Goal: Task Accomplishment & Management: Use online tool/utility

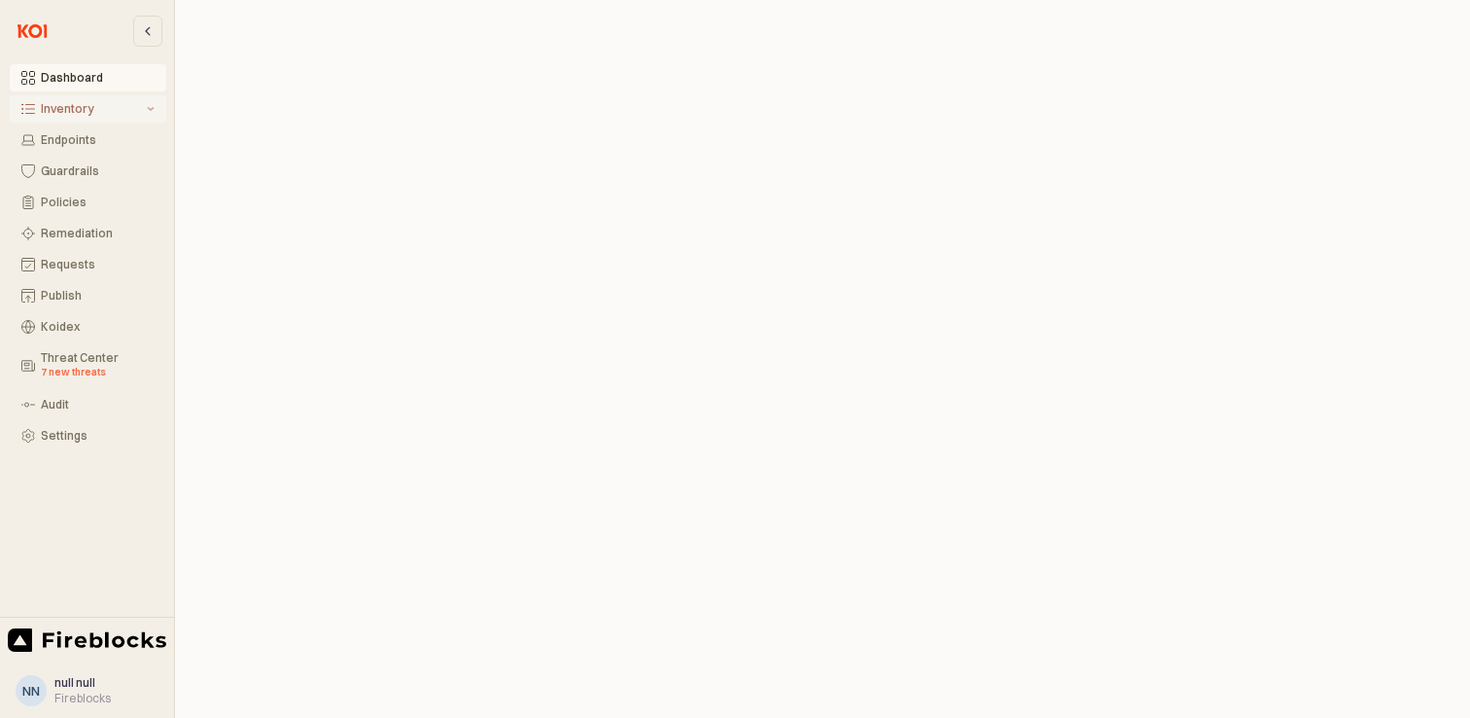
click at [55, 108] on div "Inventory" at bounding box center [92, 109] width 102 height 14
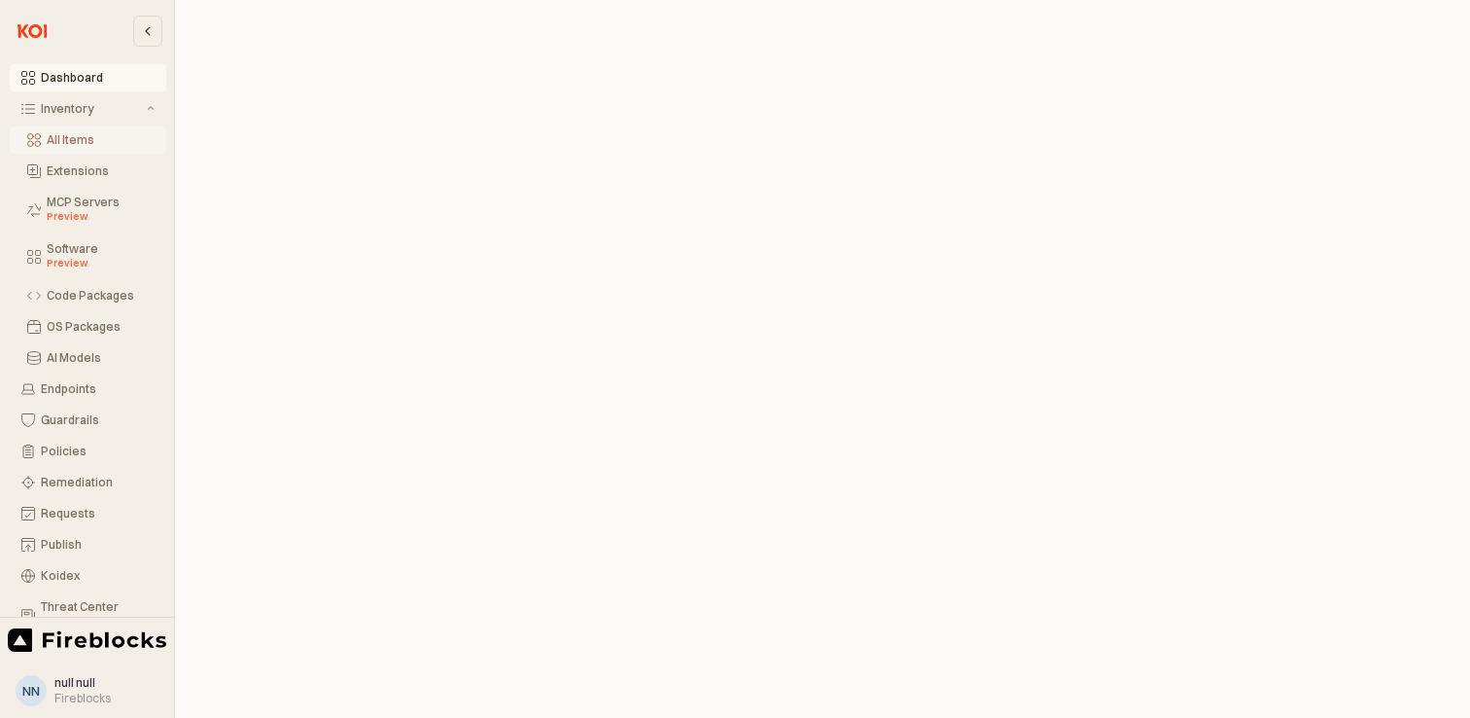
click at [65, 151] on button "All Items" at bounding box center [88, 139] width 157 height 27
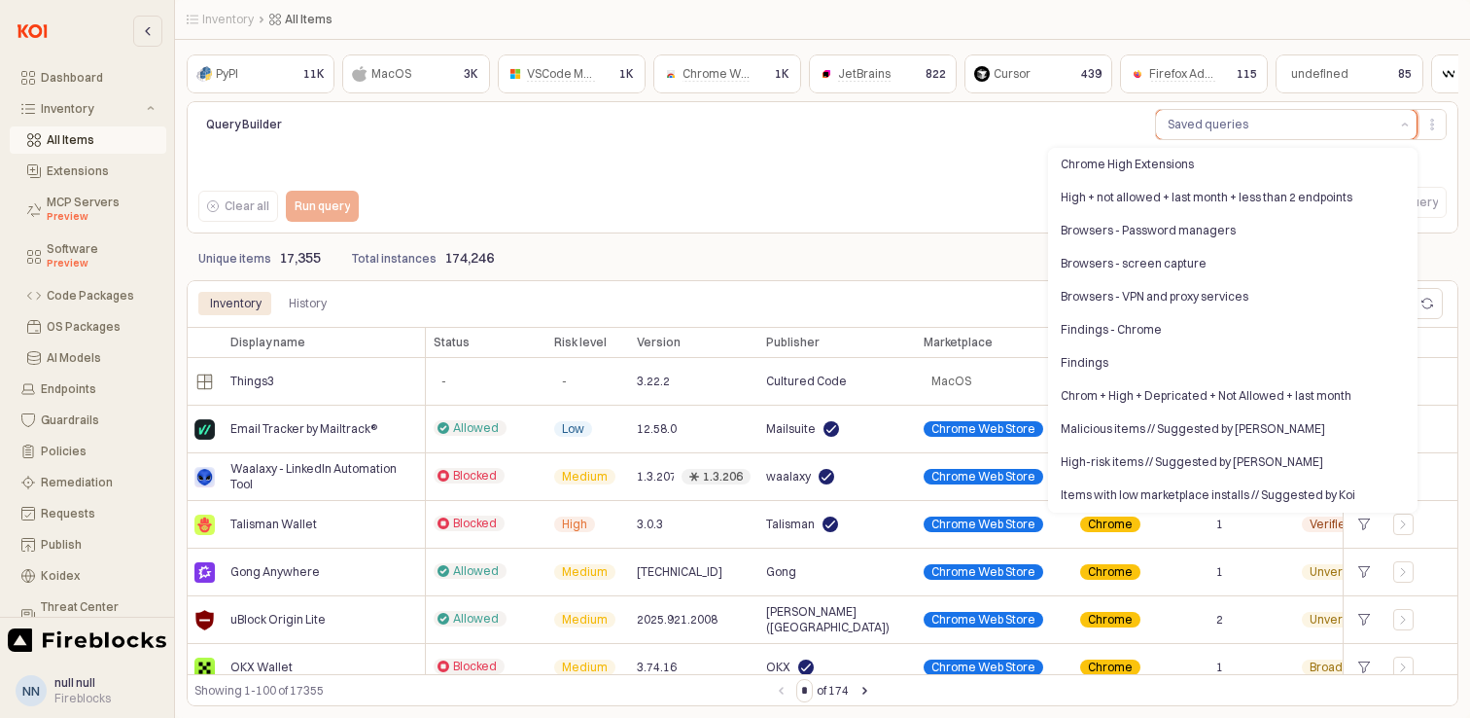
click at [1257, 110] on button "Saved queries" at bounding box center [1274, 124] width 237 height 29
click at [1156, 158] on div "Chrome High Extensions" at bounding box center [1227, 165] width 333 height 16
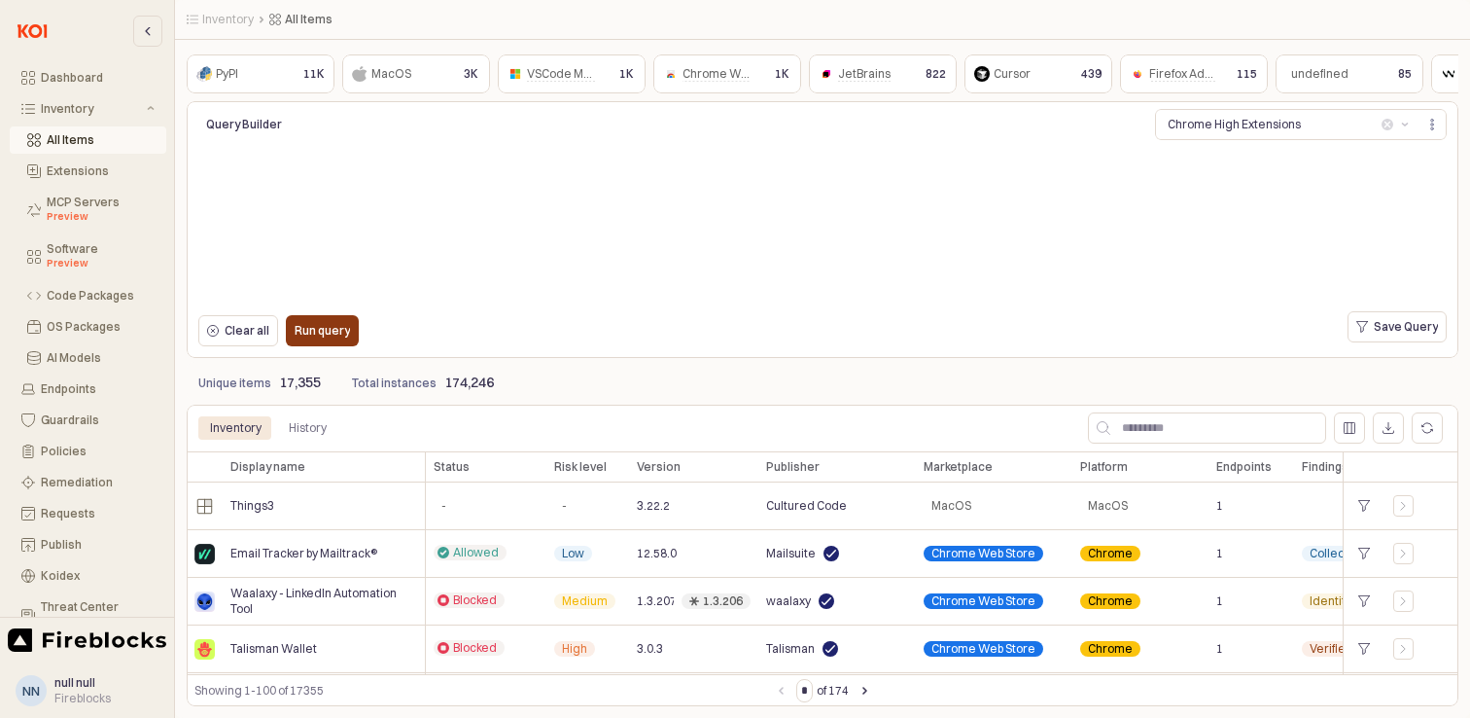
click at [308, 333] on p "Run query" at bounding box center [322, 331] width 55 height 16
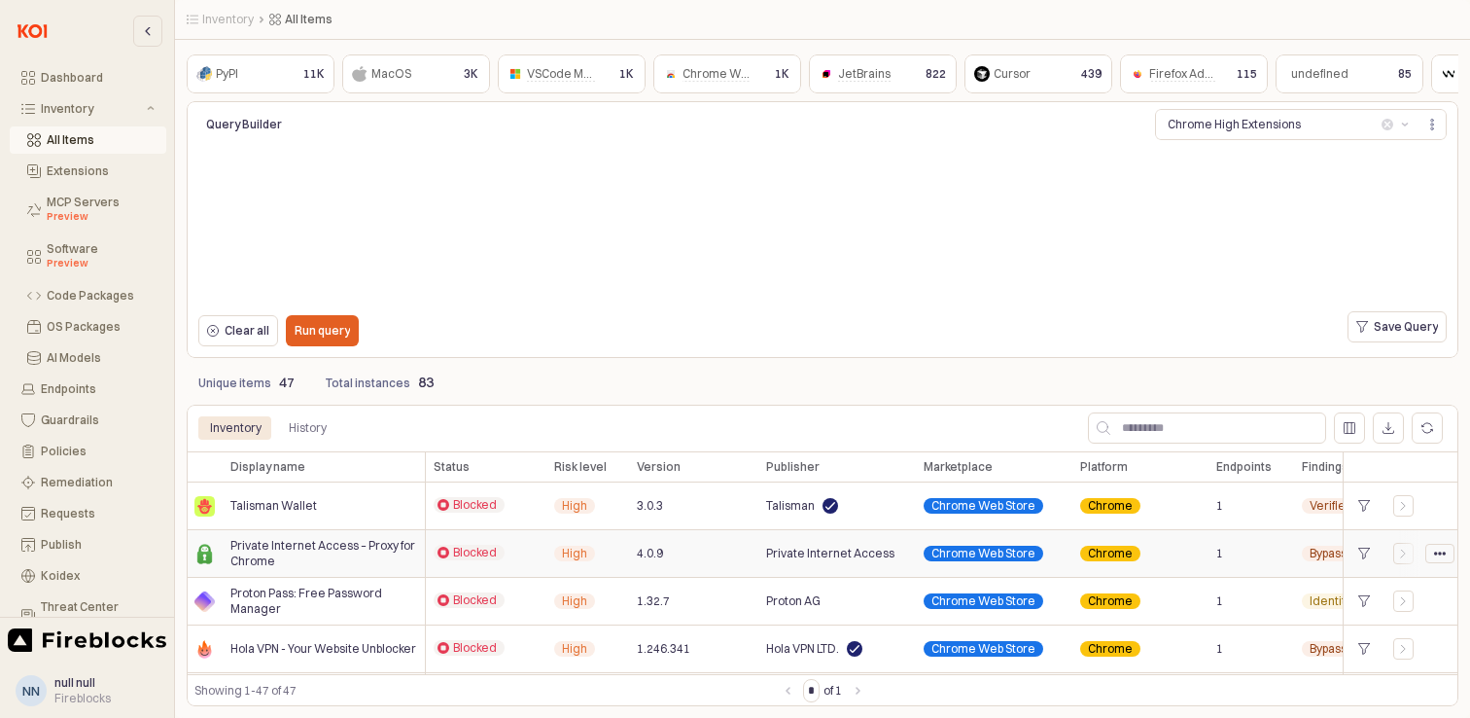
click at [1440, 551] on circle "App Body" at bounding box center [1439, 552] width 3 height 3
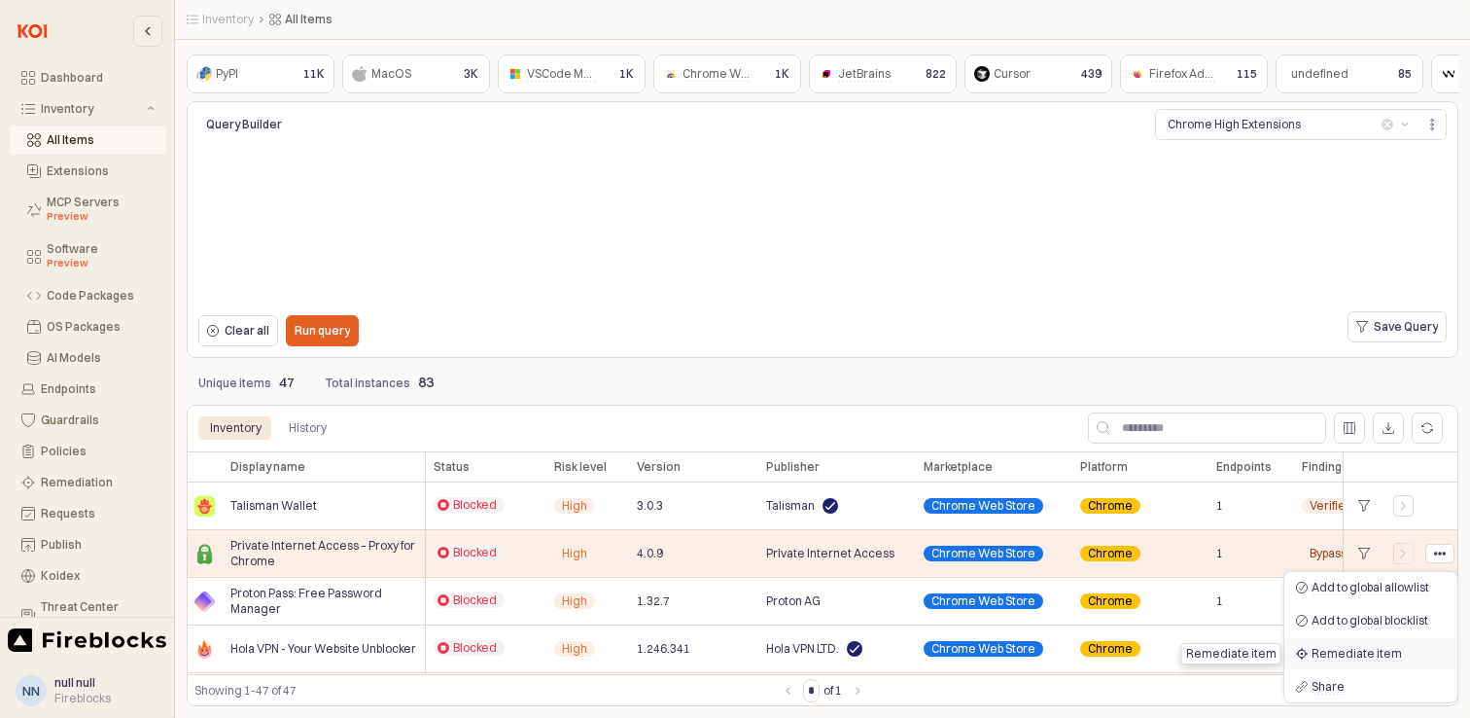
click at [1359, 655] on span "Remediate item" at bounding box center [1357, 654] width 90 height 16
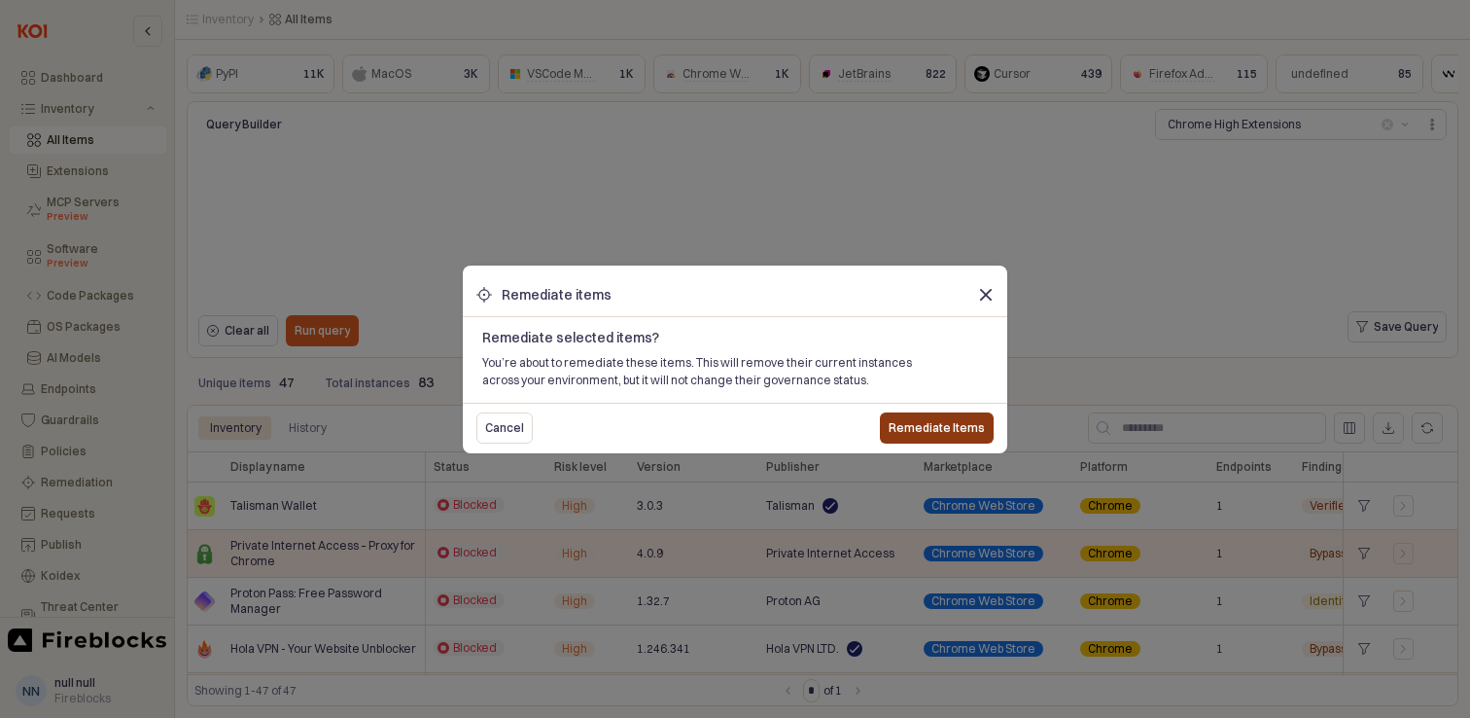
click at [937, 427] on p "Remediate Items" at bounding box center [937, 428] width 96 height 16
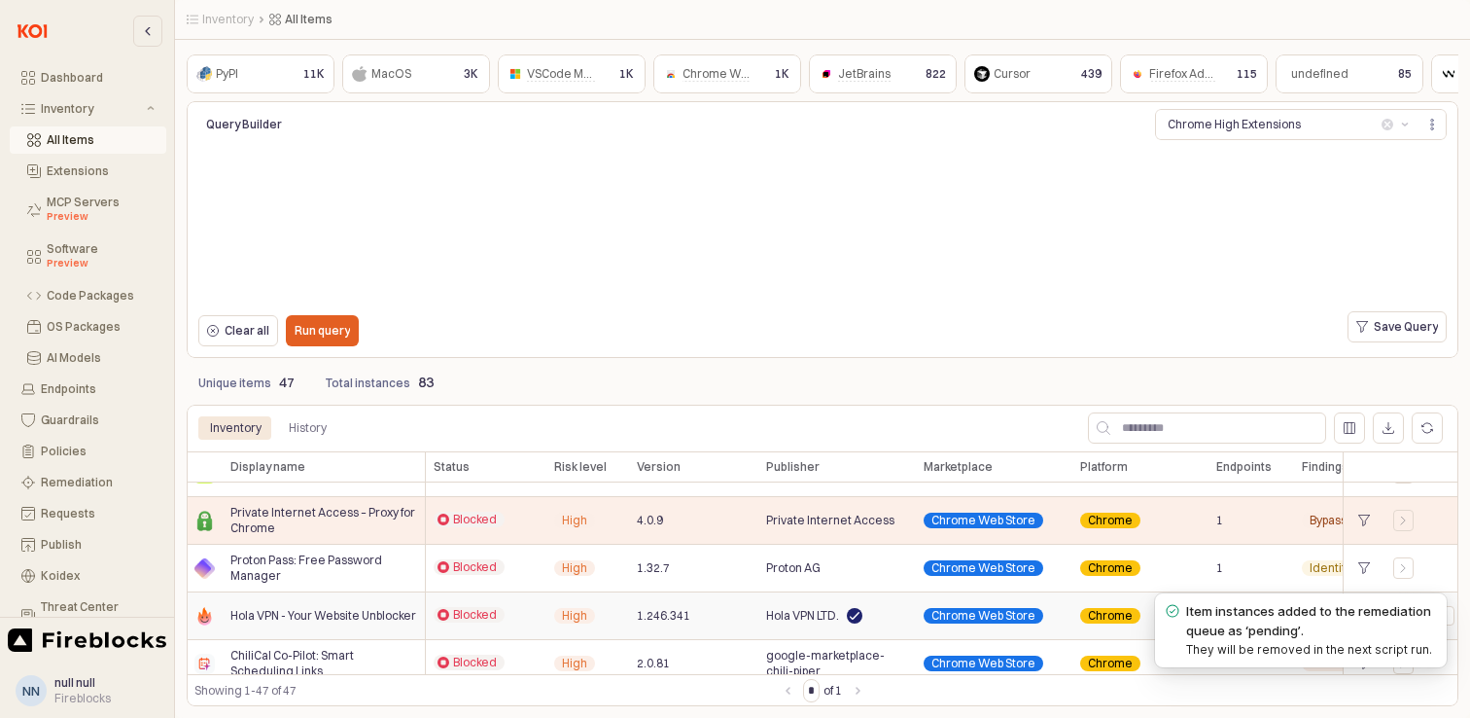
scroll to position [60, 0]
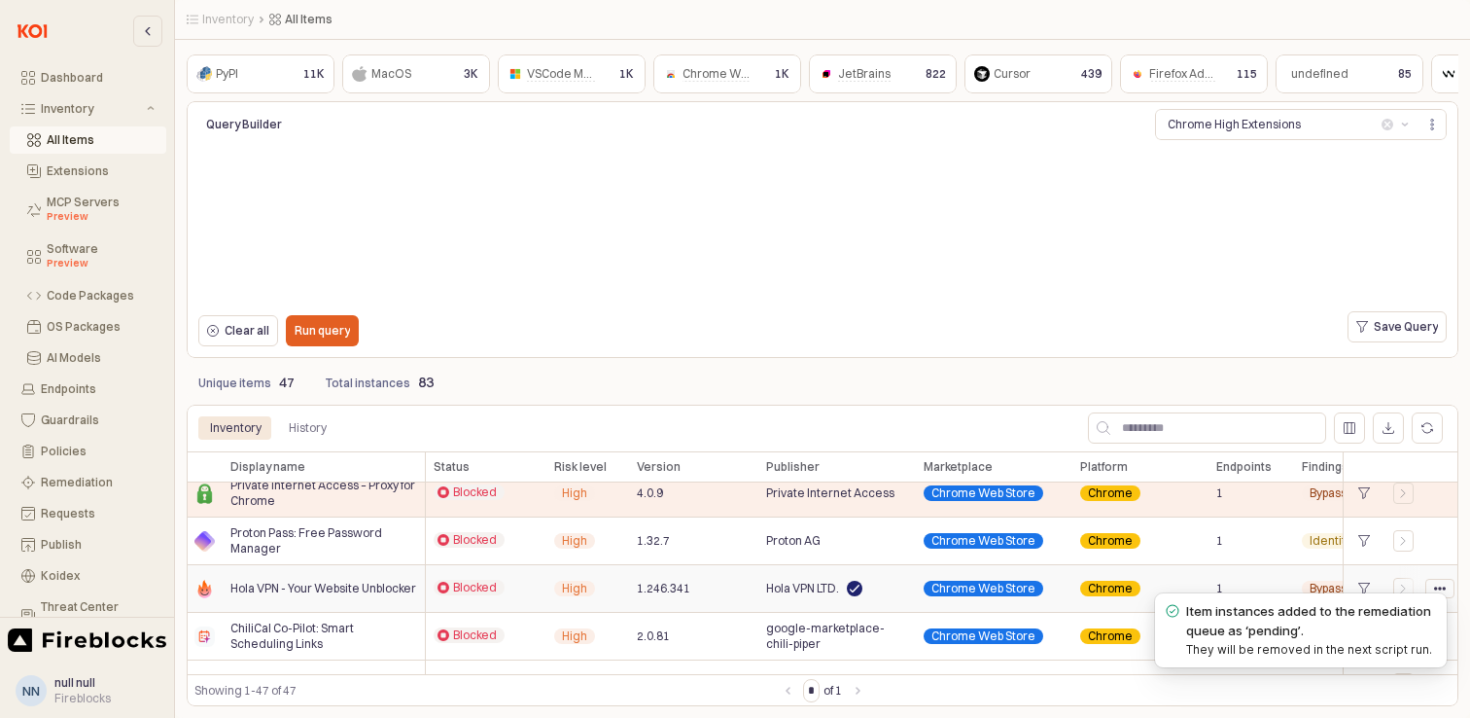
click at [1443, 586] on circle "App Body" at bounding box center [1444, 587] width 3 height 3
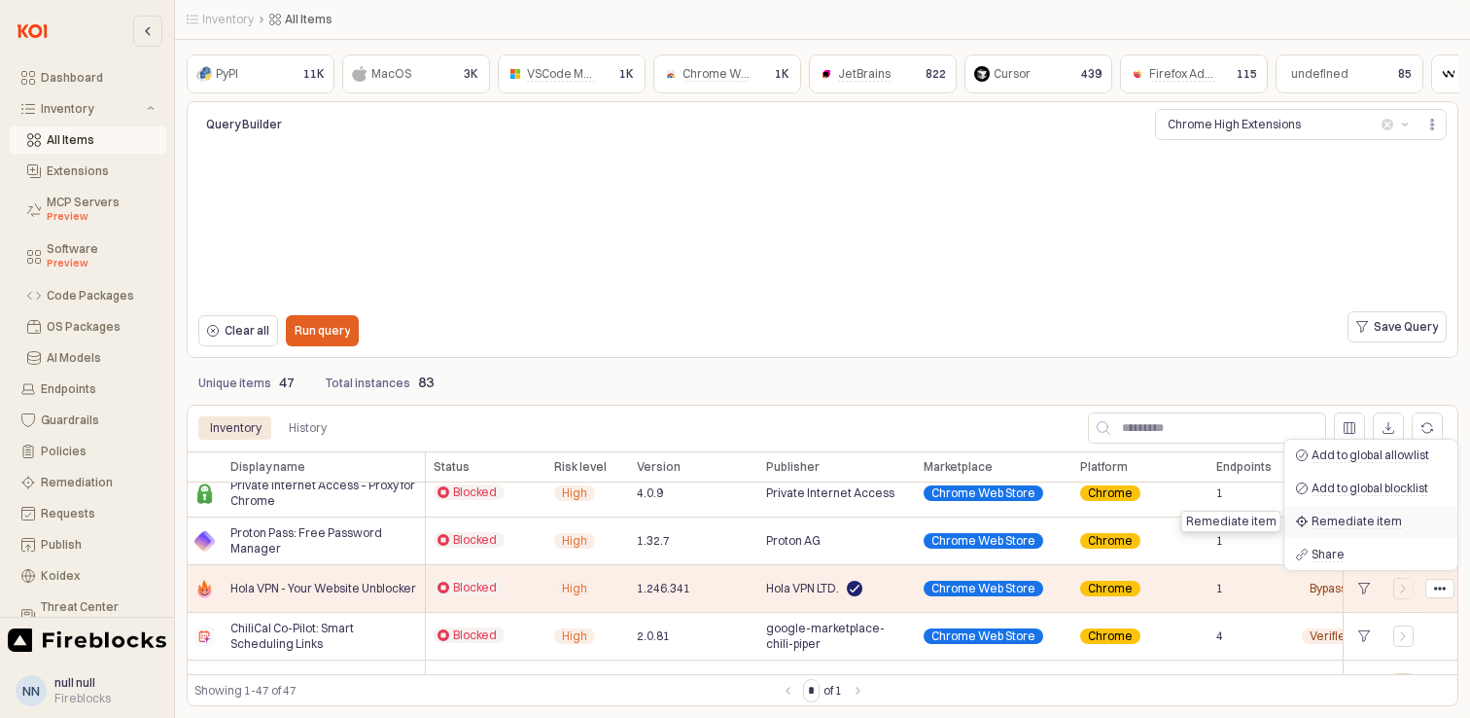
click at [1349, 520] on span "Remediate item" at bounding box center [1357, 521] width 90 height 16
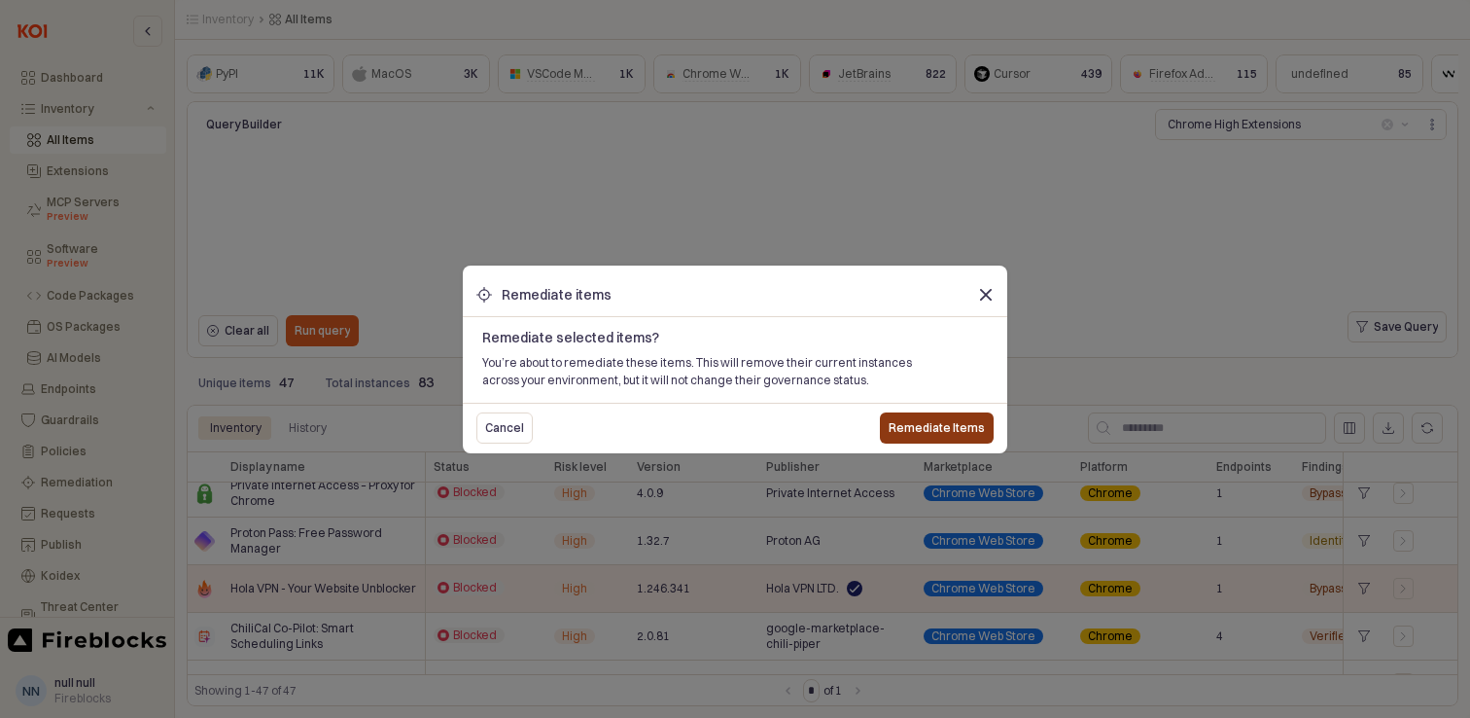
click at [925, 424] on p "Remediate Items" at bounding box center [937, 428] width 96 height 16
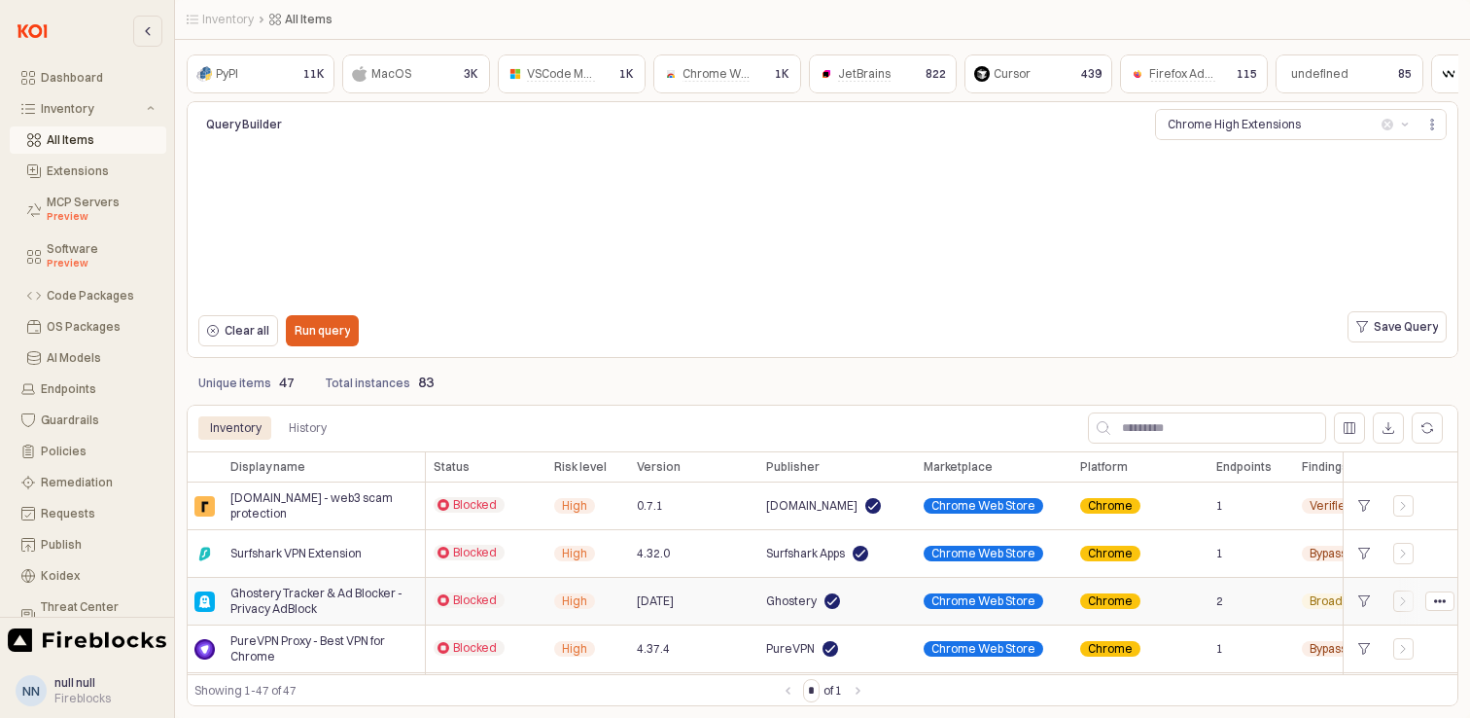
scroll to position [298, 0]
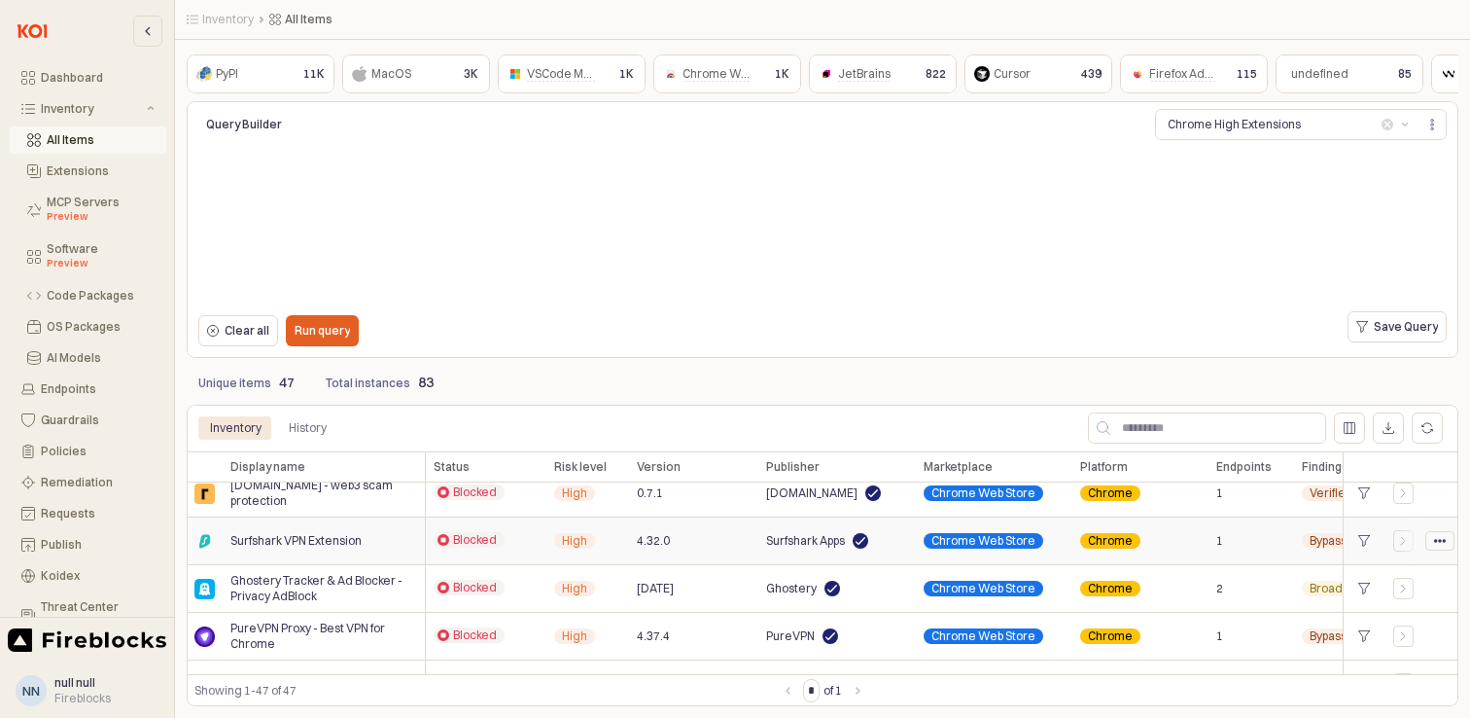
click at [1447, 538] on div "App Body" at bounding box center [1439, 541] width 27 height 18
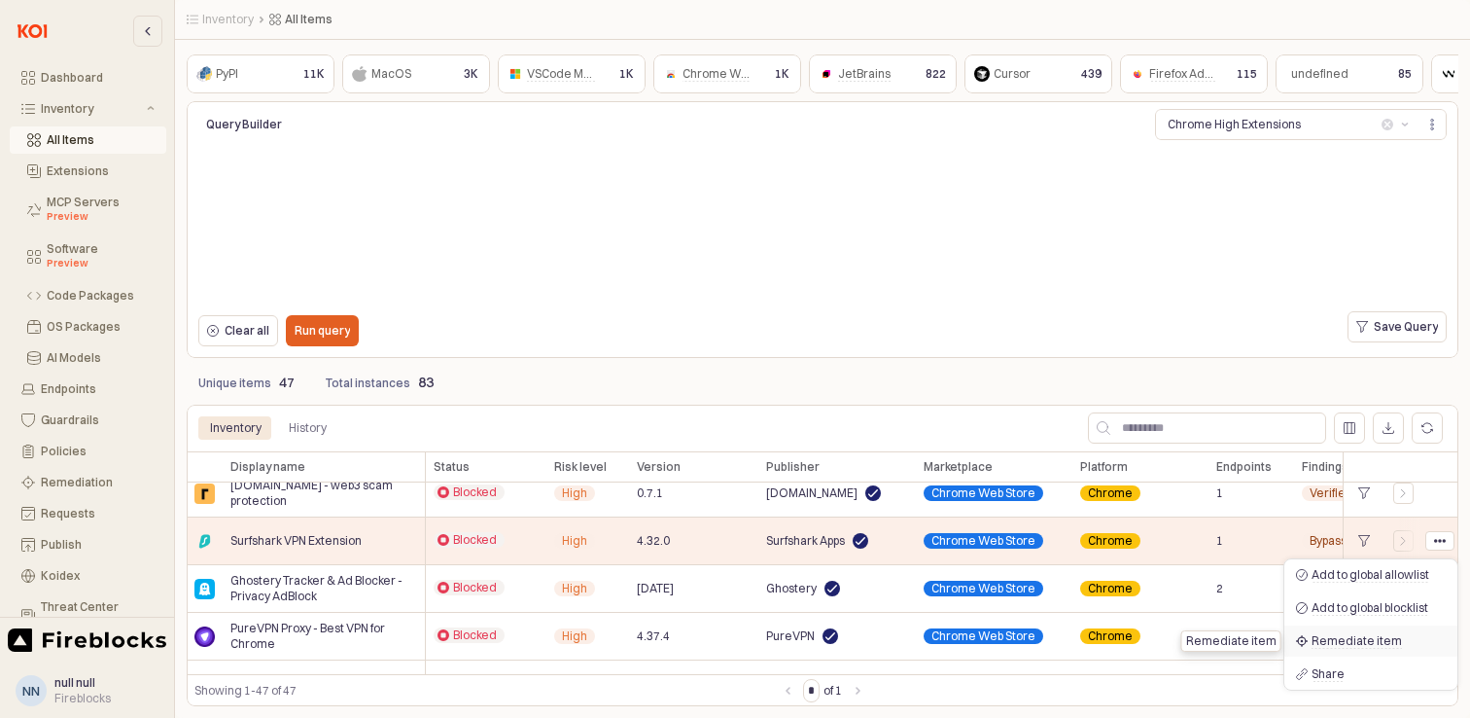
click at [1352, 637] on span "Remediate item" at bounding box center [1357, 641] width 90 height 16
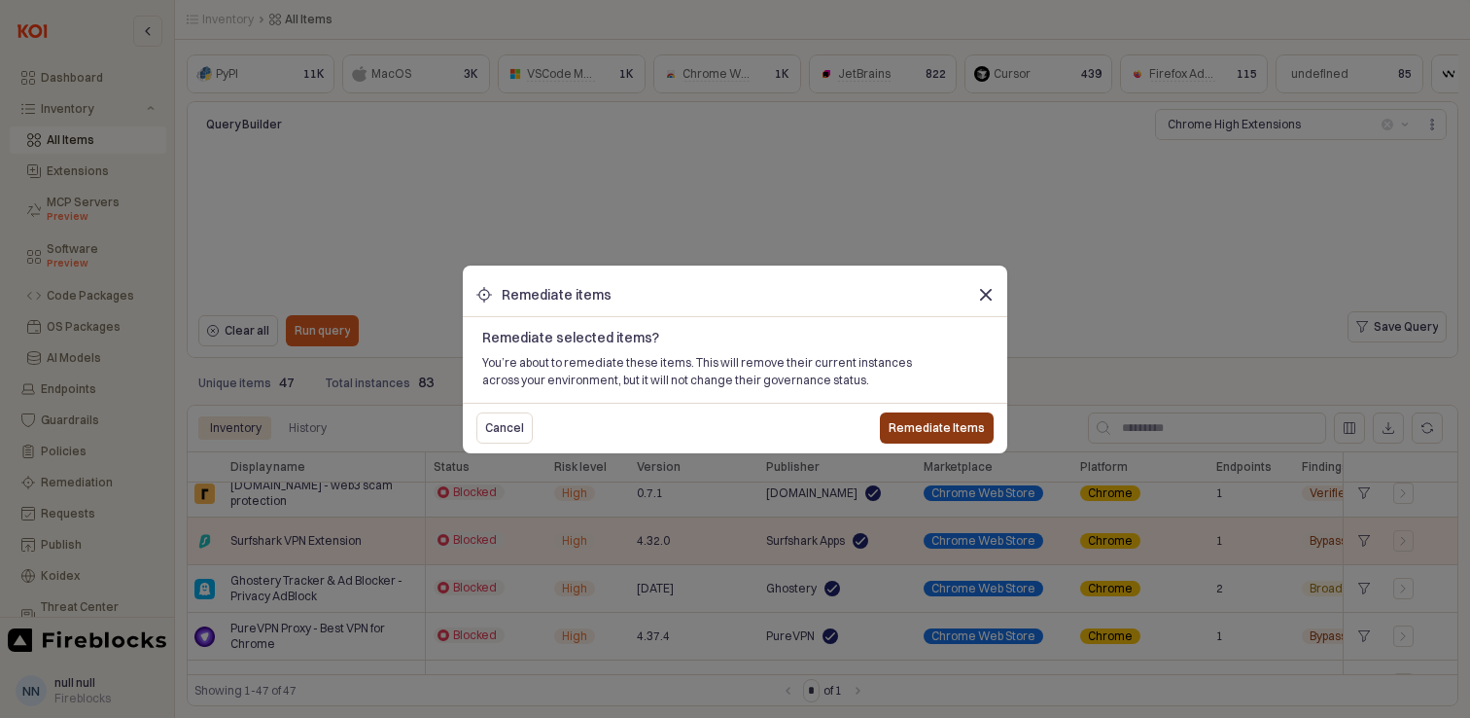
click at [928, 428] on p "Remediate Items" at bounding box center [937, 428] width 96 height 16
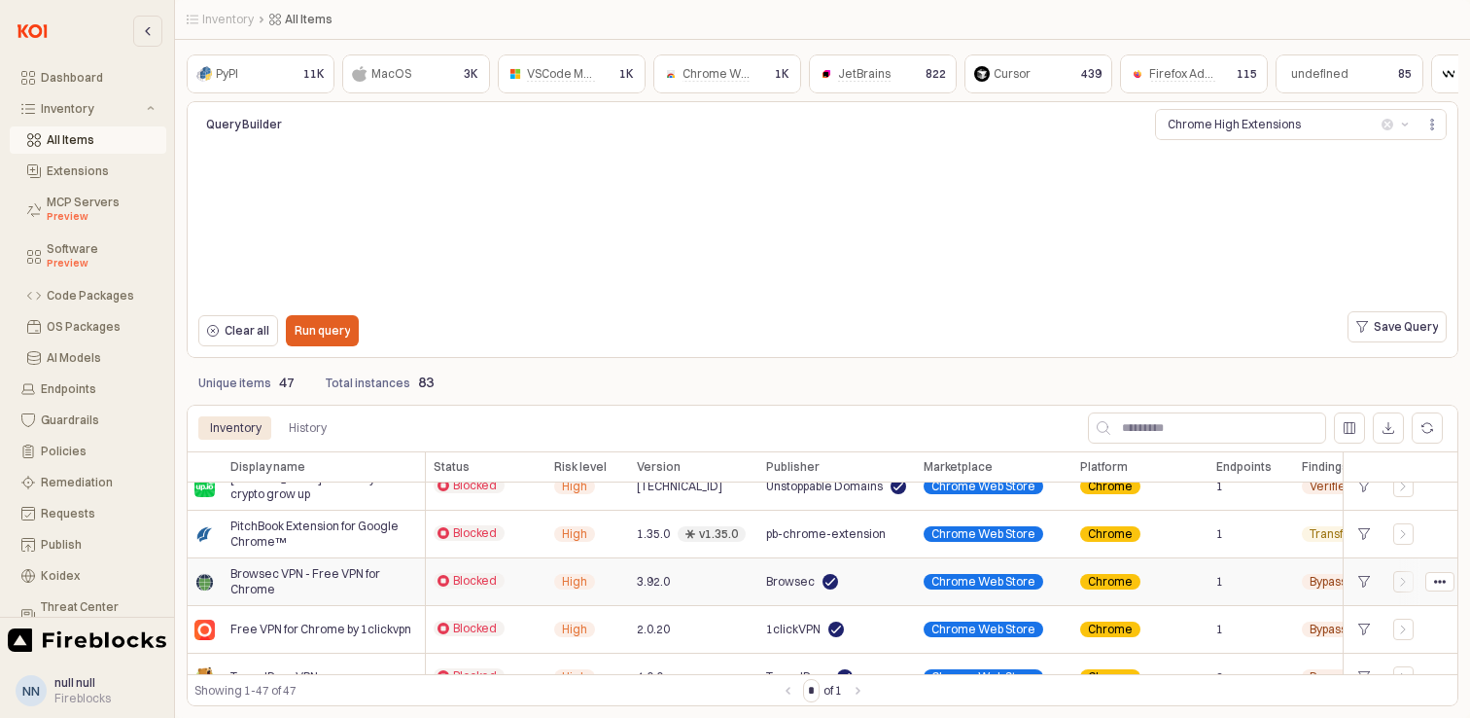
scroll to position [1233, 0]
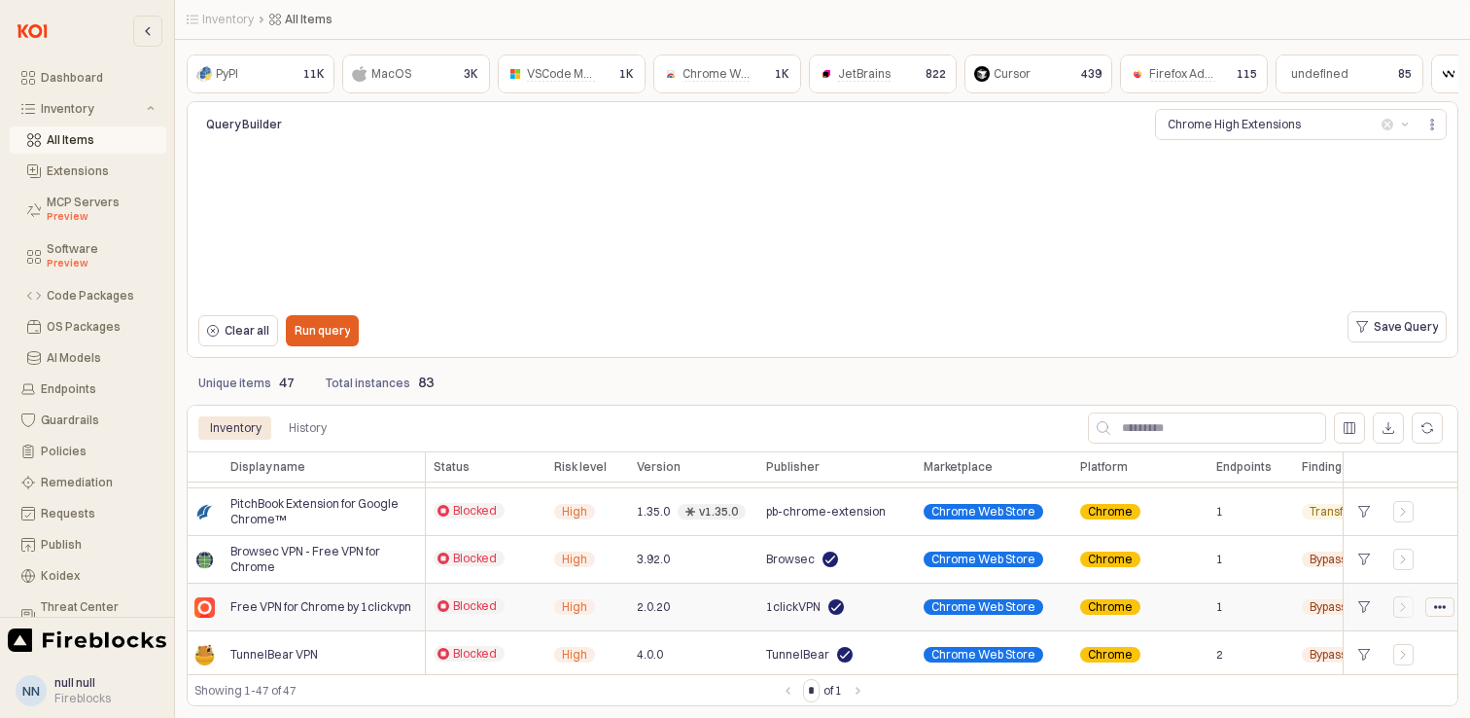
click at [1443, 603] on icon "App Body" at bounding box center [1440, 607] width 12 height 12
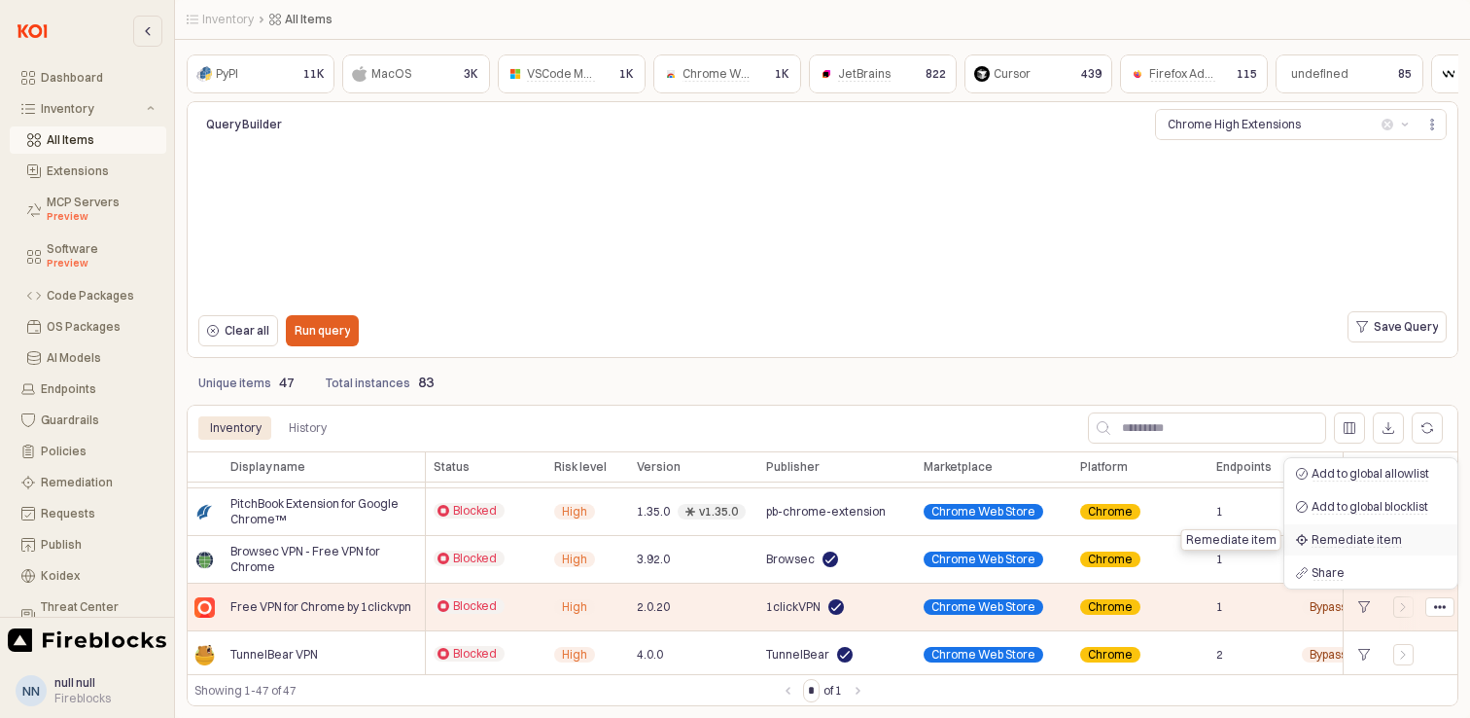
click at [1375, 538] on span "Remediate item" at bounding box center [1357, 540] width 90 height 16
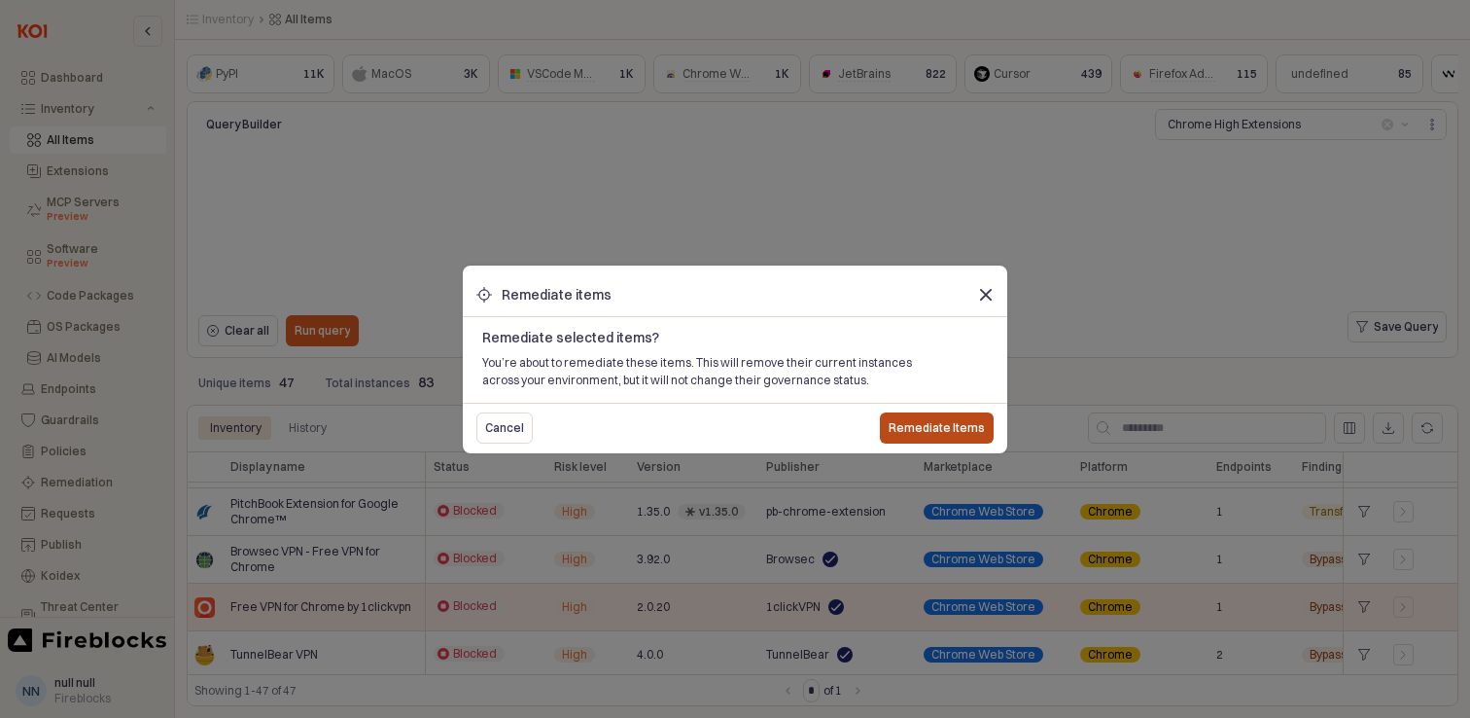
click at [923, 421] on p "Remediate Items" at bounding box center [937, 428] width 96 height 16
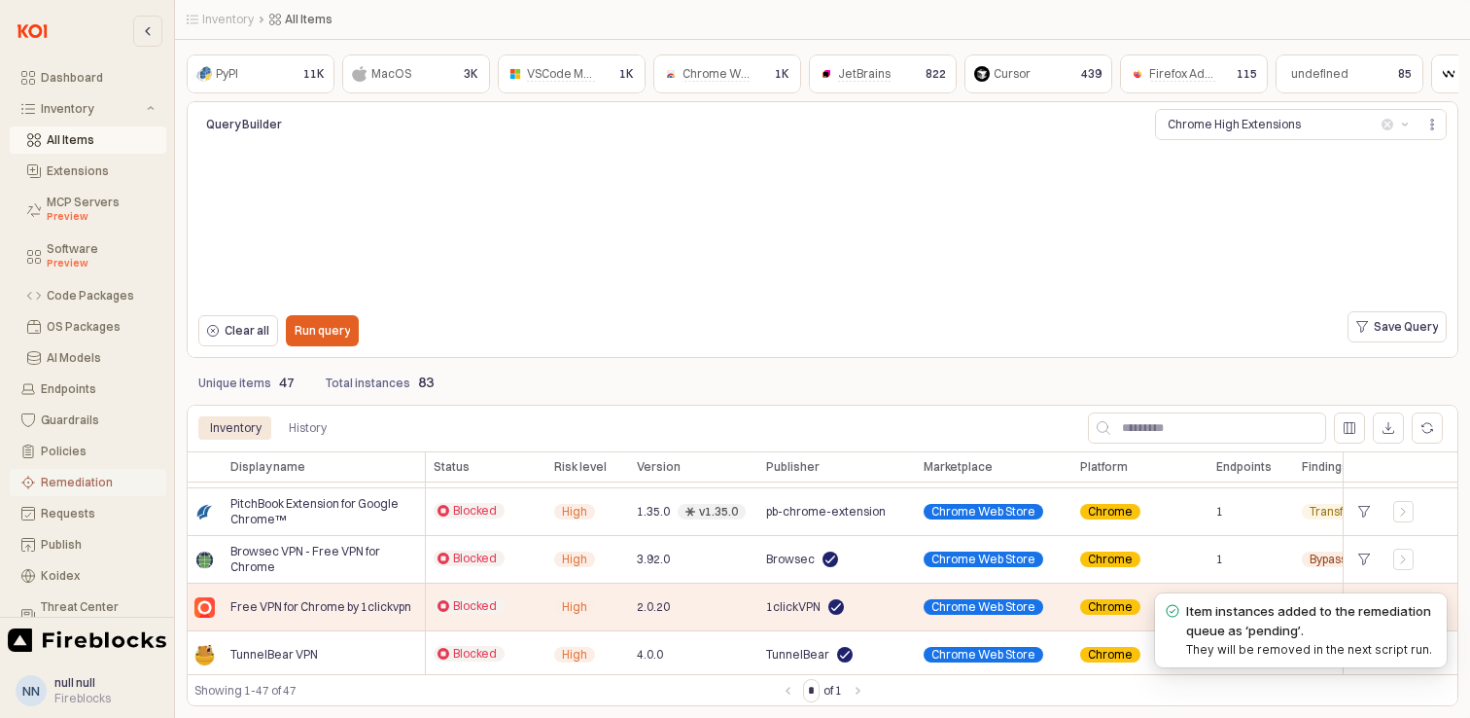
click at [74, 482] on div "Remediation" at bounding box center [98, 482] width 114 height 14
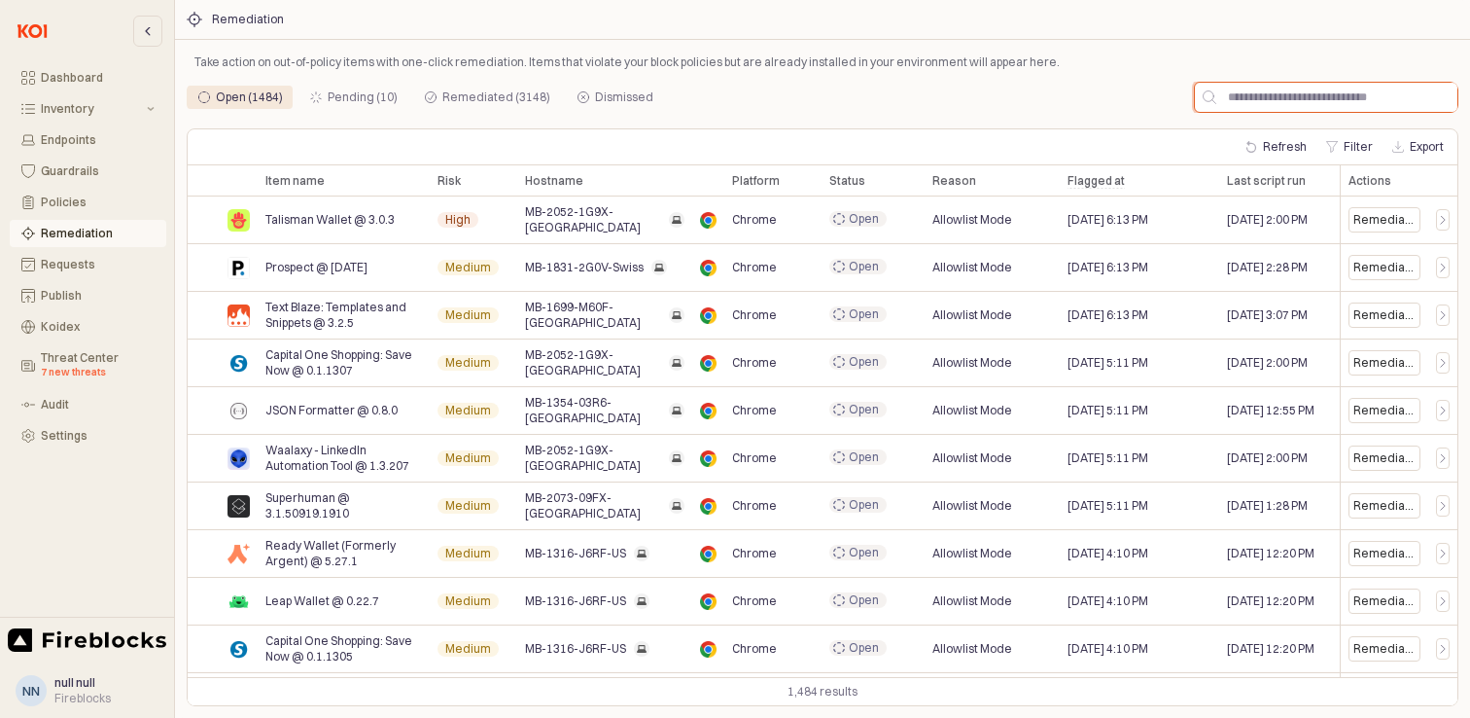
click at [1317, 93] on input "App Body" at bounding box center [1336, 97] width 241 height 29
paste input "**********"
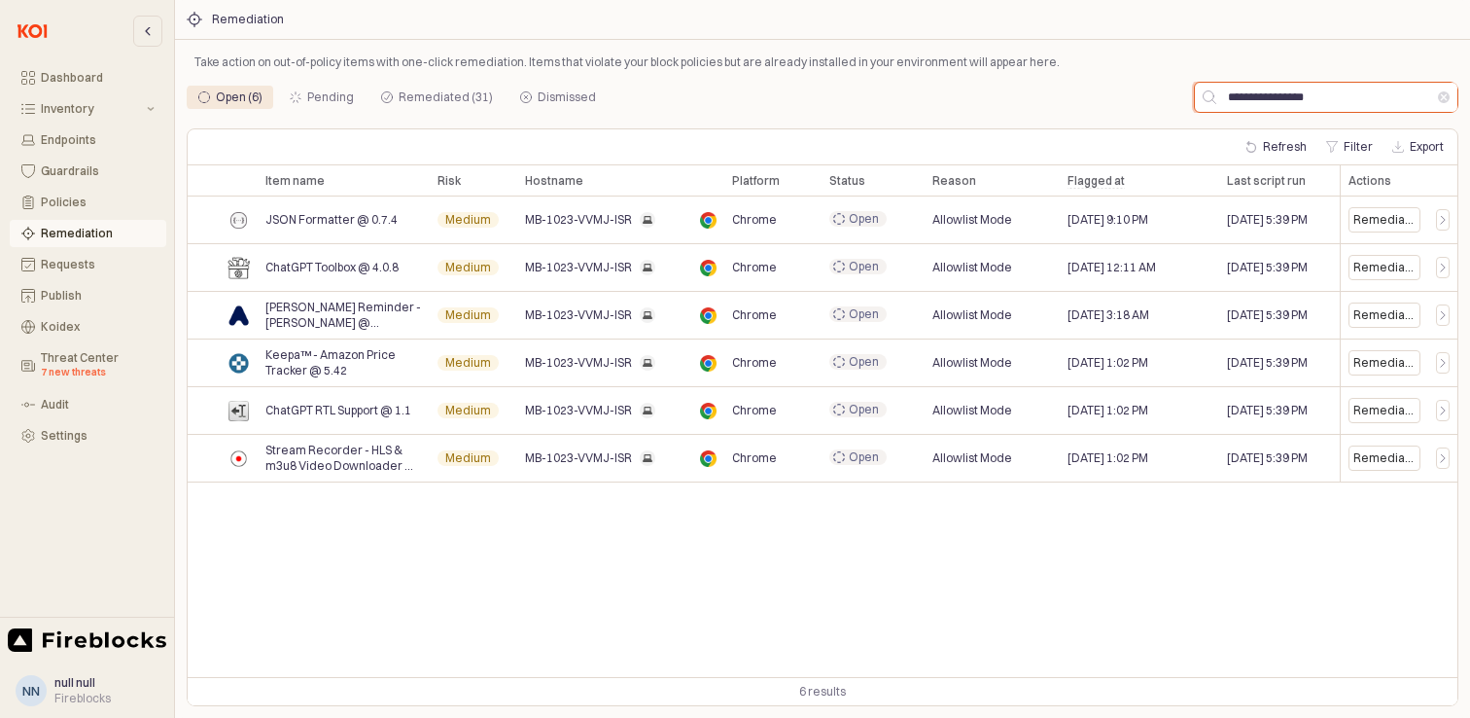
click at [1290, 100] on input "**********" at bounding box center [1327, 97] width 222 height 29
paste input "***"
type input "**********"
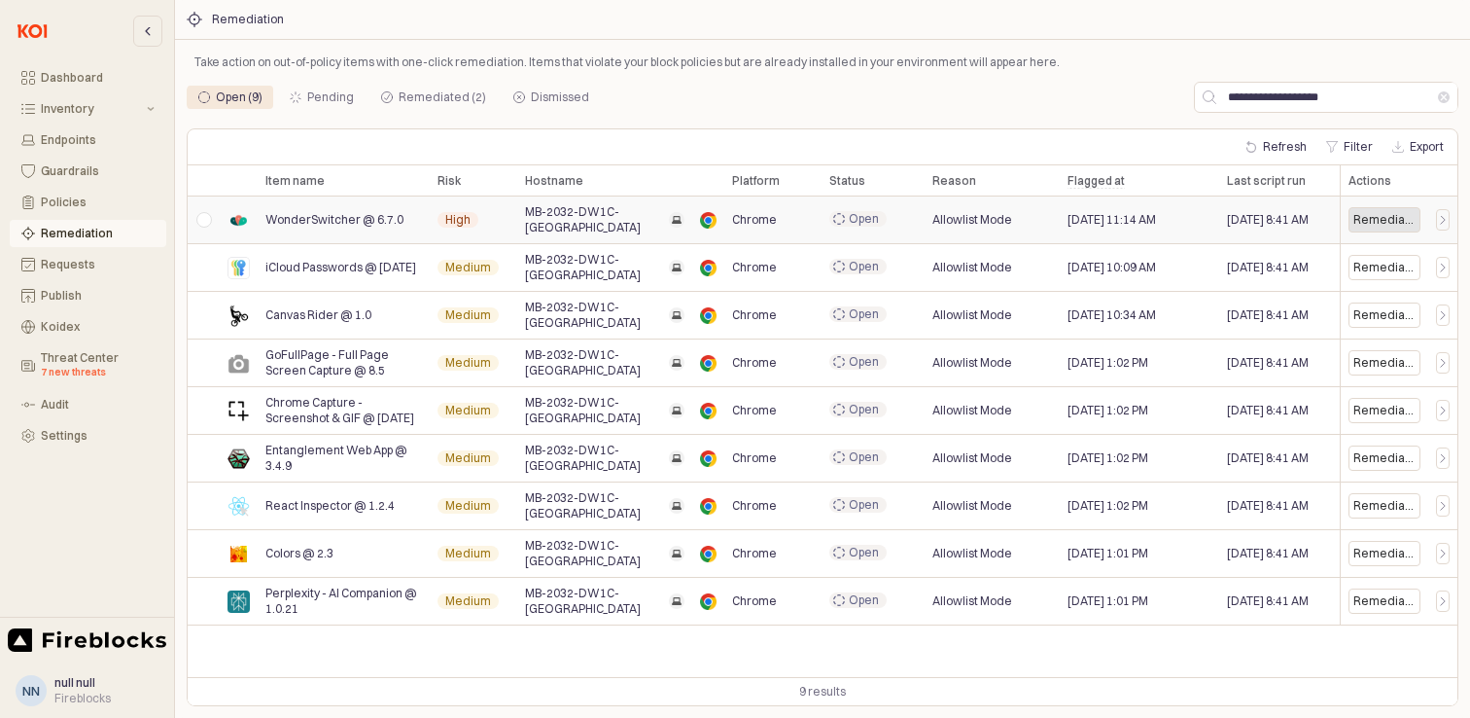
click at [1373, 218] on div "Remediate" at bounding box center [1384, 220] width 62 height 16
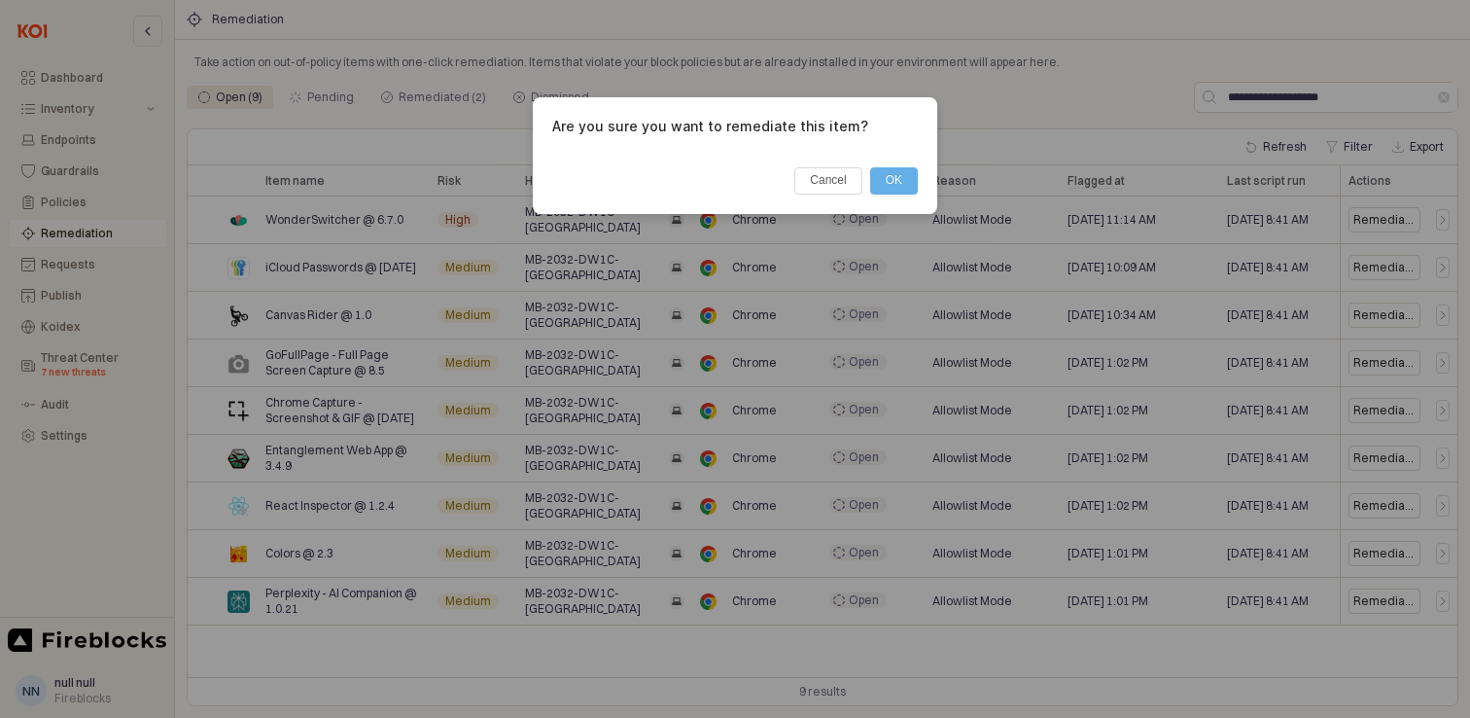
click at [893, 186] on button "OK" at bounding box center [894, 180] width 48 height 27
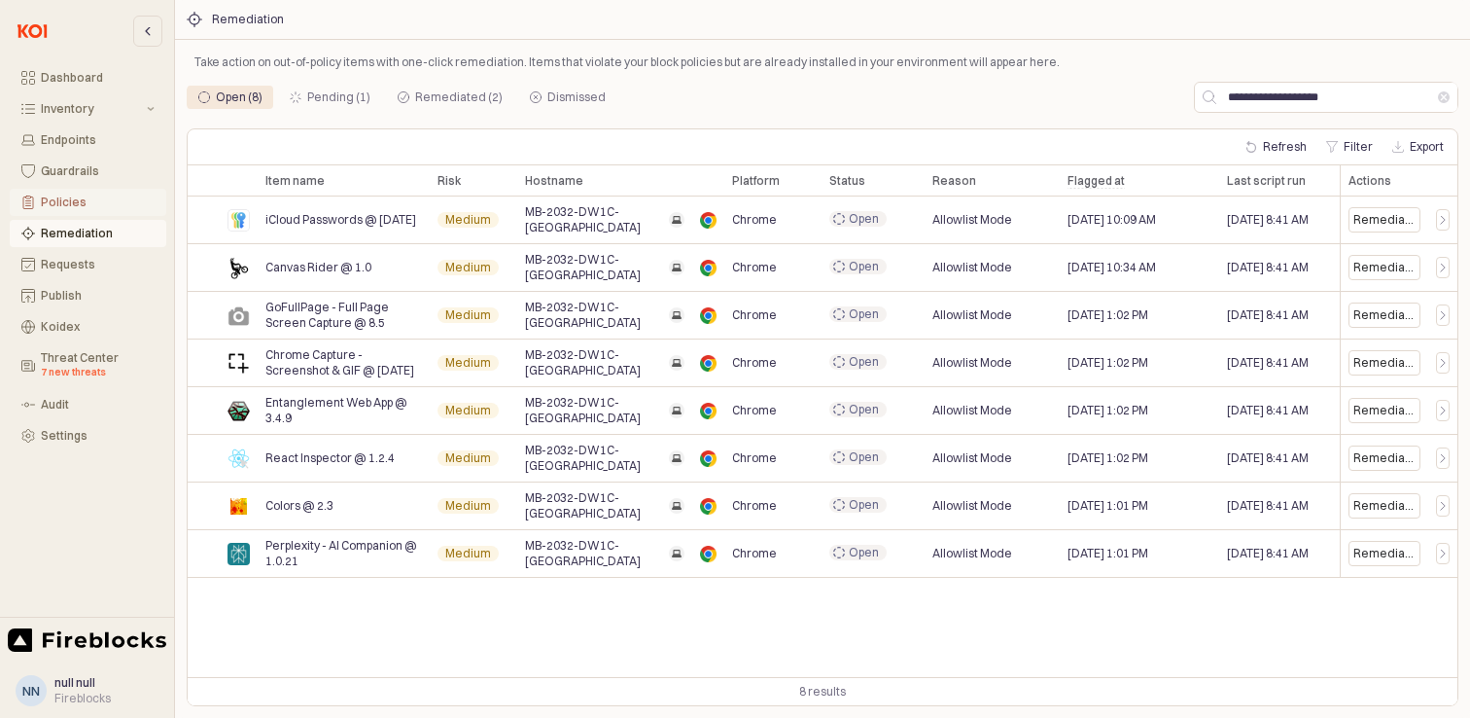
click at [70, 202] on div "Policies" at bounding box center [98, 202] width 114 height 14
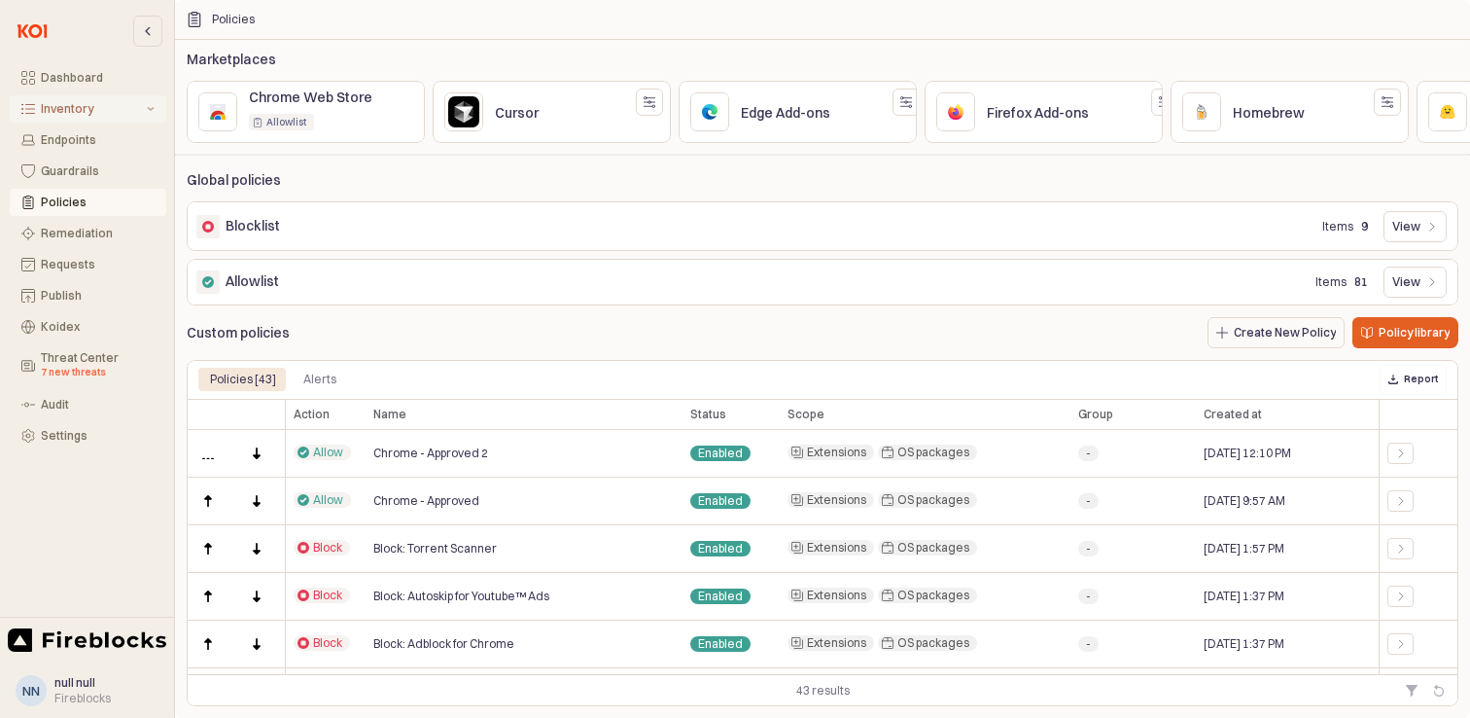
click at [63, 108] on div "Inventory" at bounding box center [92, 109] width 102 height 14
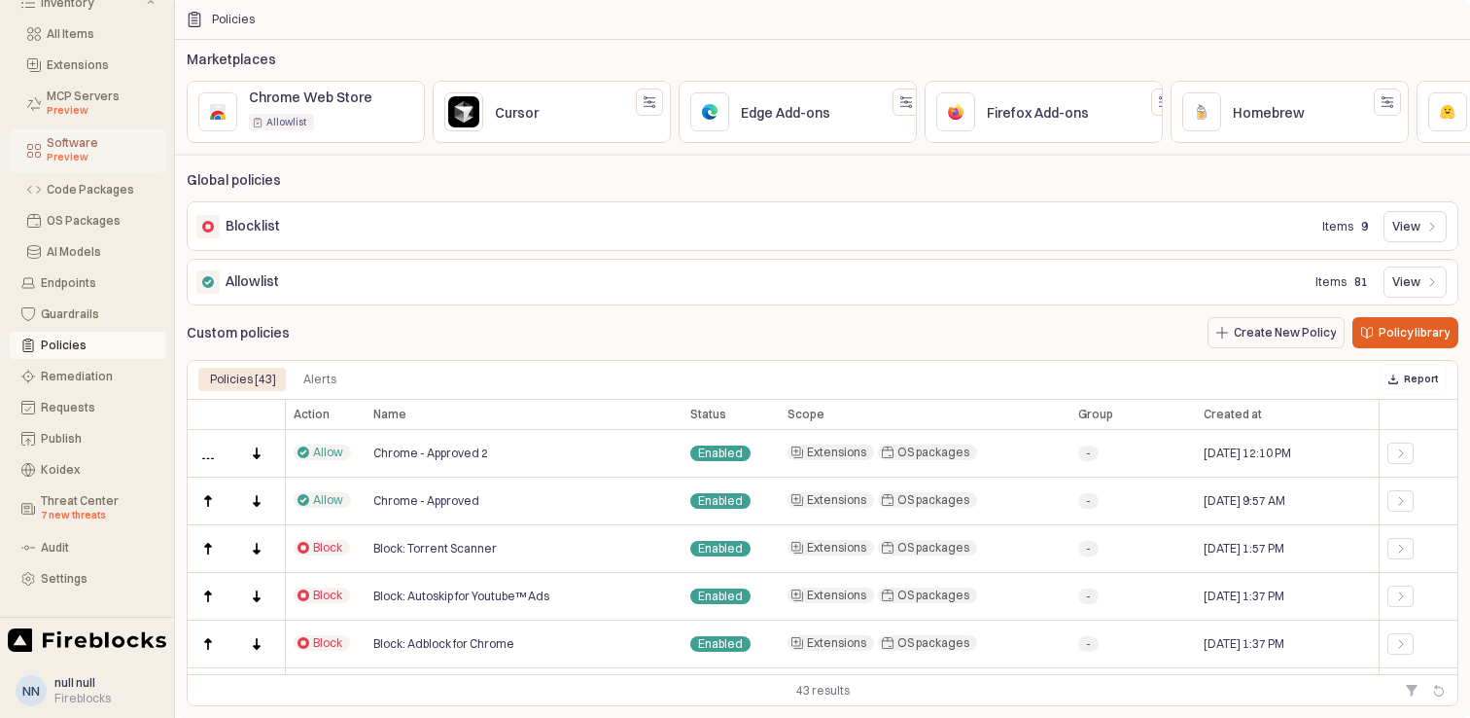
scroll to position [107, 0]
click at [53, 284] on div "Endpoints" at bounding box center [98, 282] width 114 height 14
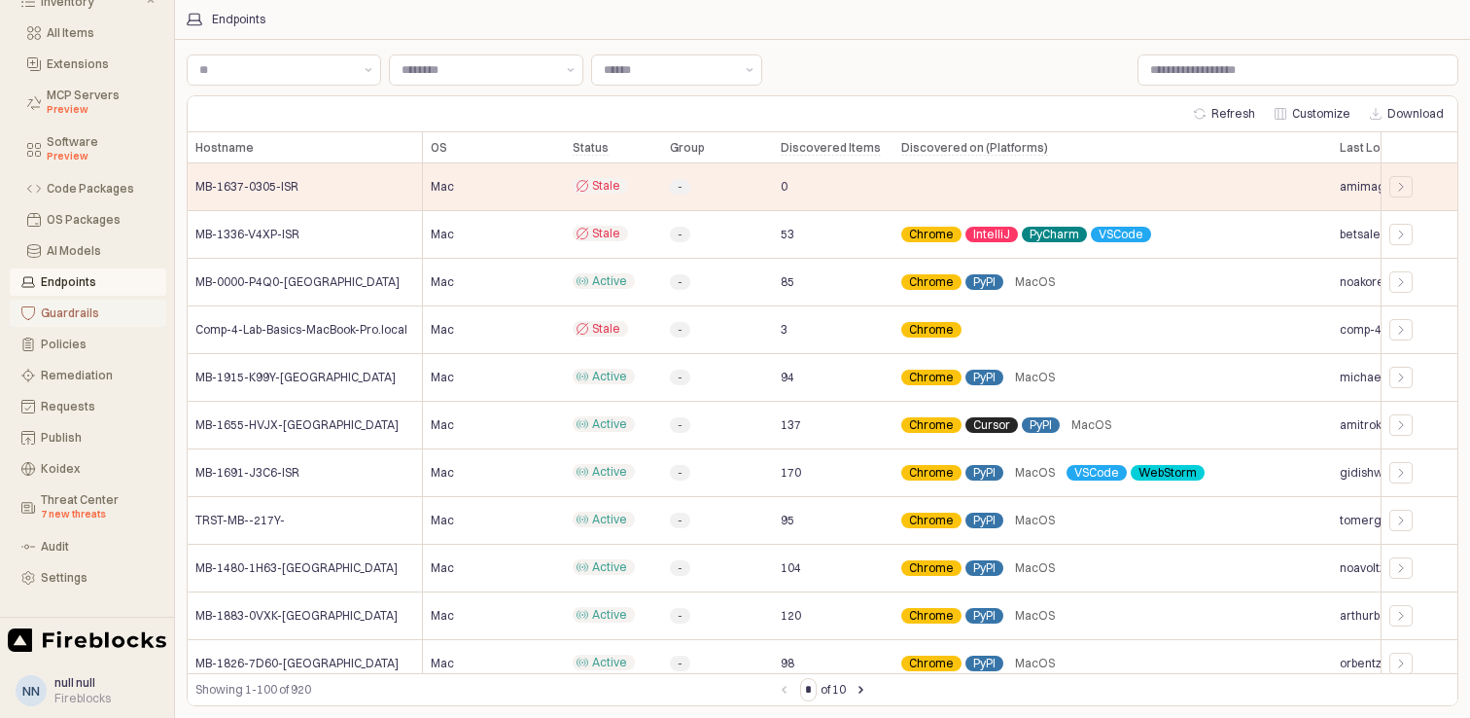
click at [72, 312] on div "Guardrails" at bounding box center [98, 313] width 114 height 14
